Goal: Information Seeking & Learning: Understand process/instructions

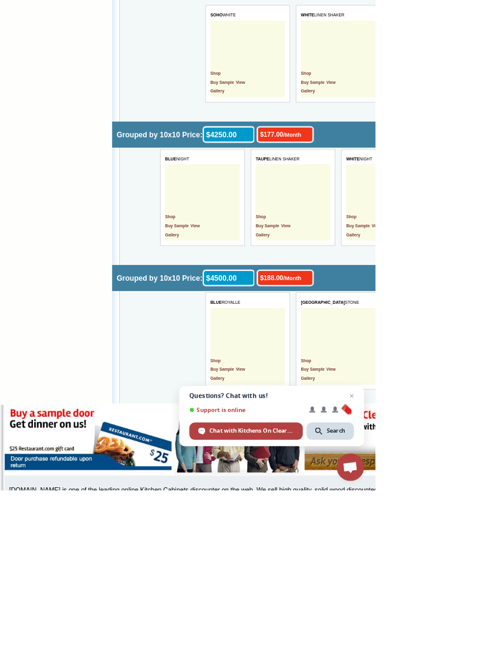
scroll to position [3757, 0]
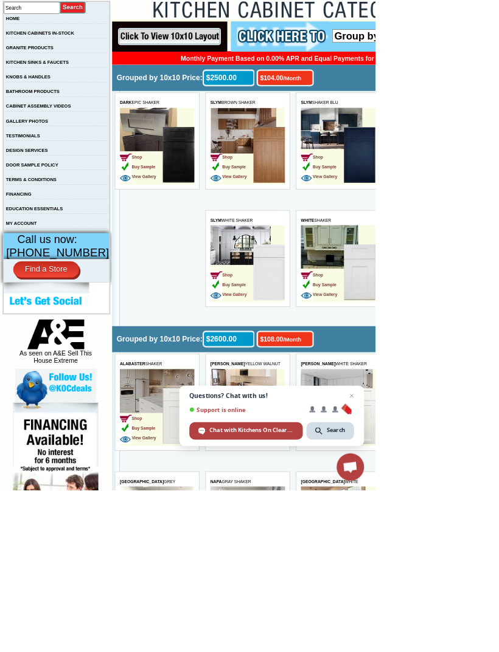
scroll to position [232, 0]
click at [498, 560] on span "Buy Sample" at bounding box center [506, 563] width 47 height 6
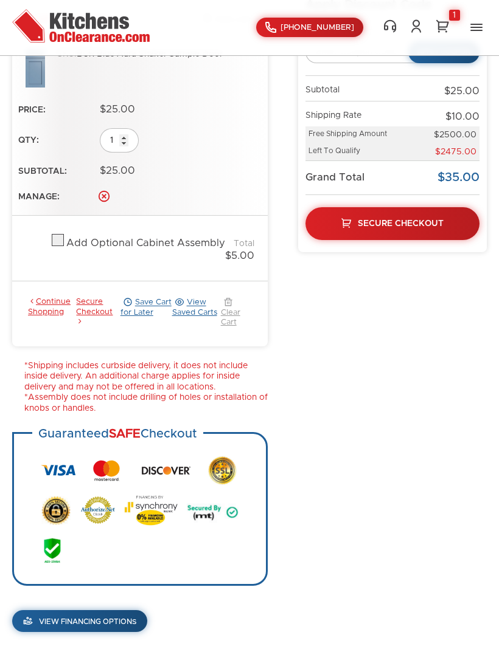
scroll to position [230, 0]
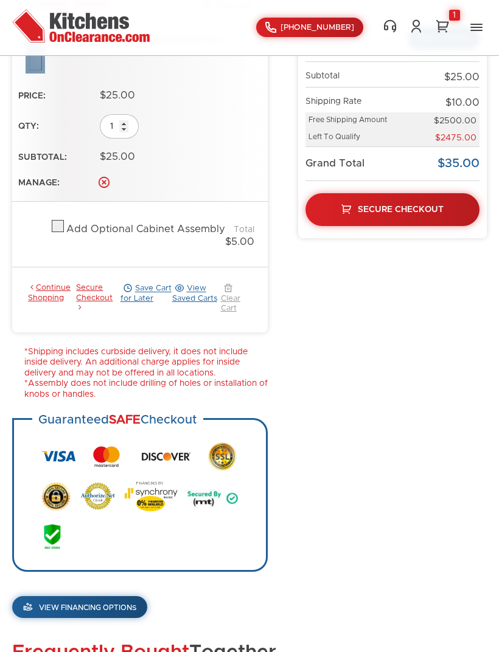
click at [71, 601] on link "View Financing Options" at bounding box center [79, 607] width 135 height 22
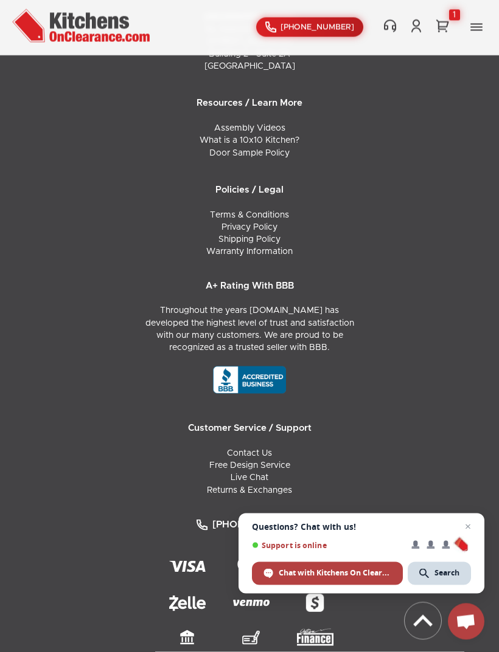
scroll to position [1533, 0]
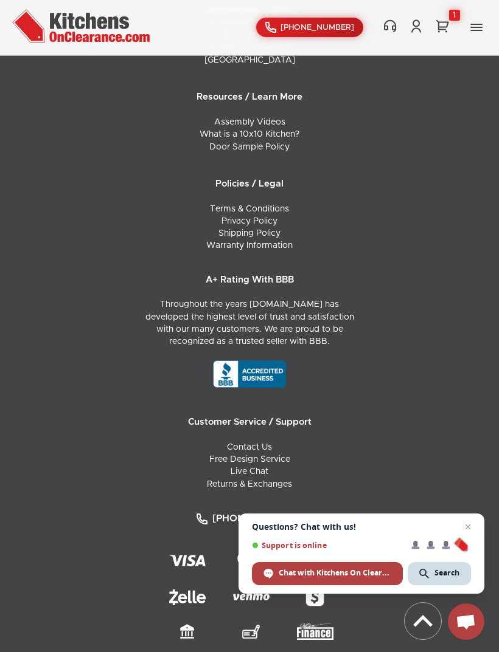
click at [250, 455] on link "Free Design Service" at bounding box center [249, 459] width 81 height 9
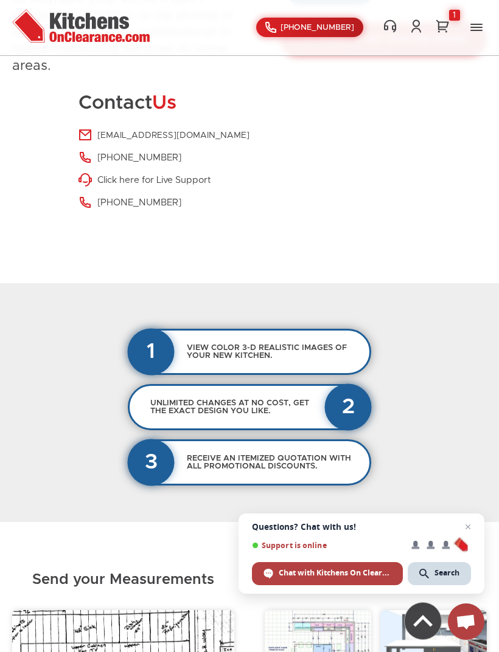
scroll to position [498, 0]
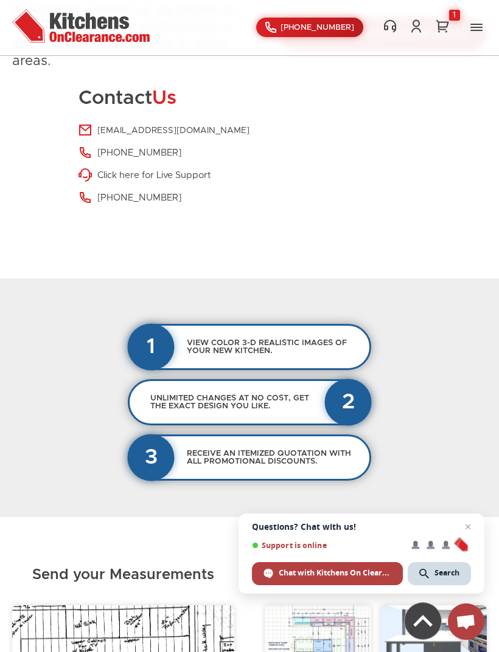
click at [157, 345] on div "1" at bounding box center [151, 346] width 47 height 47
click at [192, 342] on h3 "View color 3-D realistic images of your new kitchen." at bounding box center [275, 347] width 188 height 28
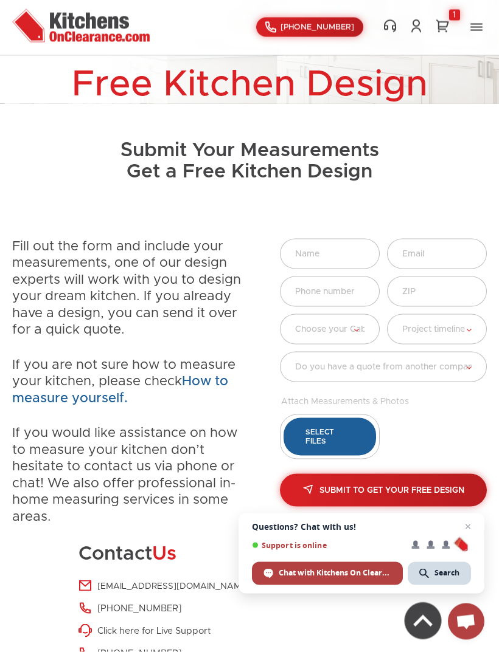
scroll to position [0, 0]
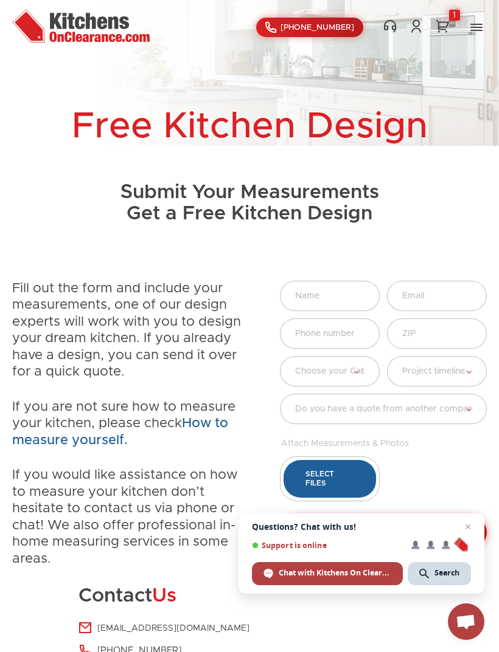
click at [473, 32] on button "Toggle Navigation" at bounding box center [476, 27] width 21 height 19
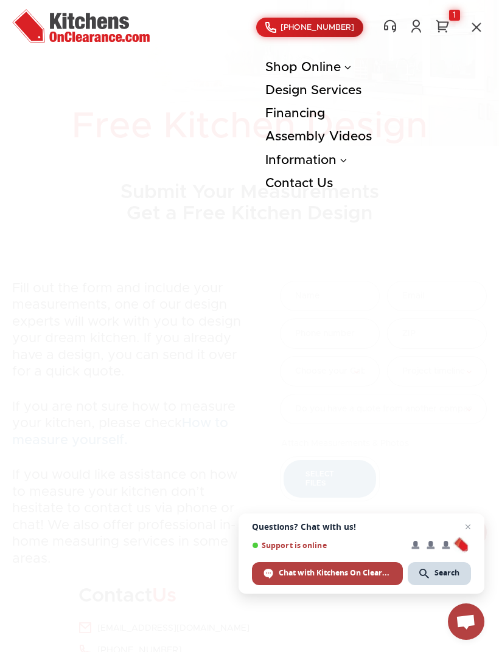
click at [280, 157] on link "Information" at bounding box center [305, 160] width 81 height 13
click at [289, 159] on link "Information" at bounding box center [305, 160] width 81 height 13
click at [284, 61] on link "Shop Online" at bounding box center [308, 67] width 86 height 13
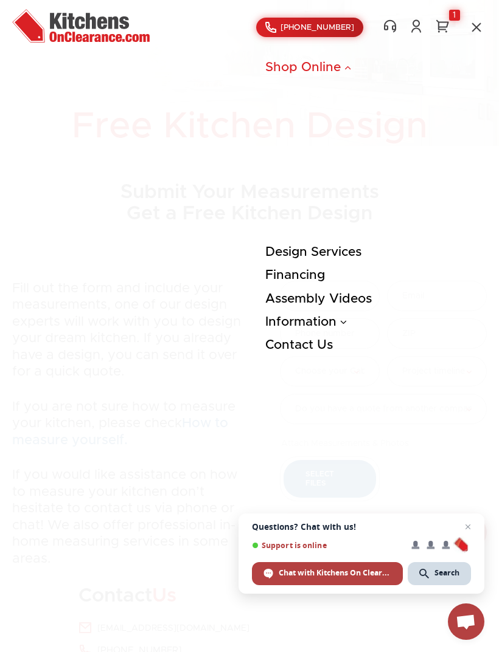
click at [294, 72] on link "Shop Online" at bounding box center [308, 67] width 86 height 13
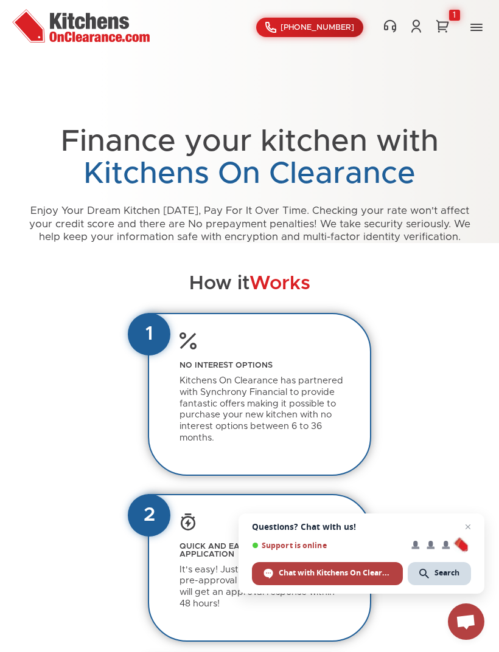
click at [482, 29] on button "Toggle Navigation" at bounding box center [476, 27] width 21 height 19
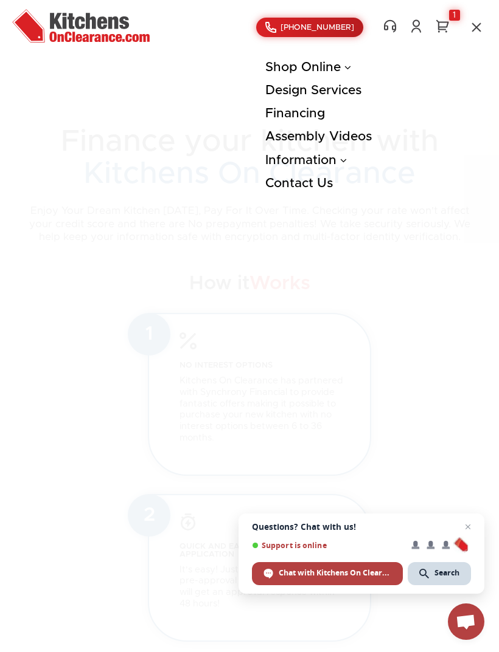
click at [289, 88] on link "Design Services" at bounding box center [313, 90] width 96 height 13
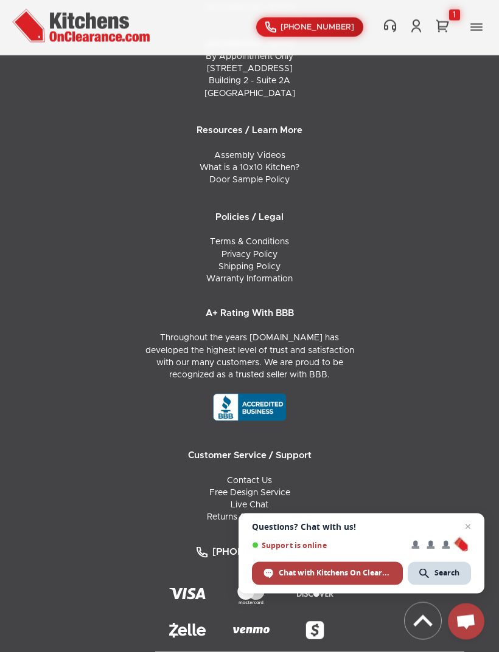
scroll to position [2374, 0]
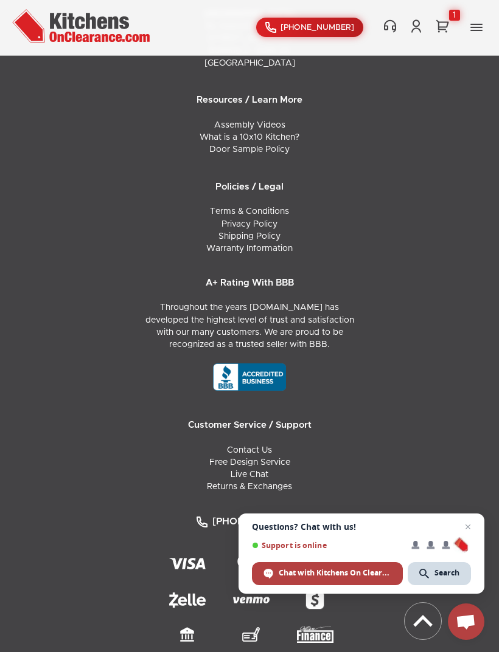
click at [230, 207] on link "Terms & Conditions" at bounding box center [249, 211] width 79 height 9
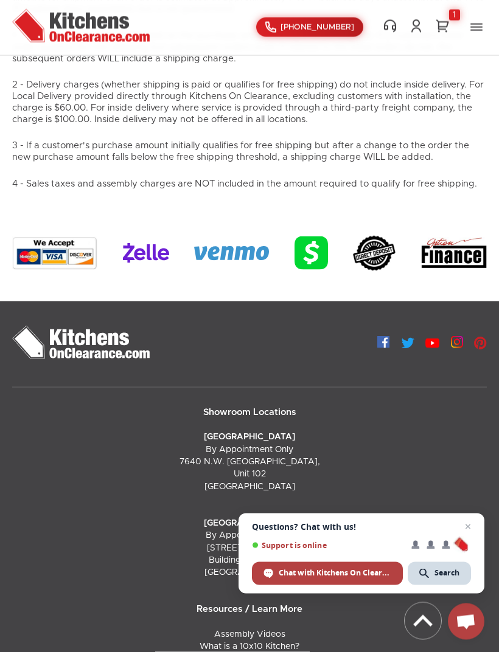
scroll to position [2077, 0]
